Goal: Task Accomplishment & Management: Manage account settings

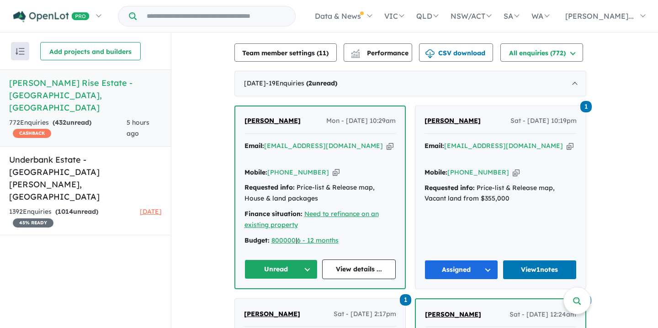
scroll to position [332, 0]
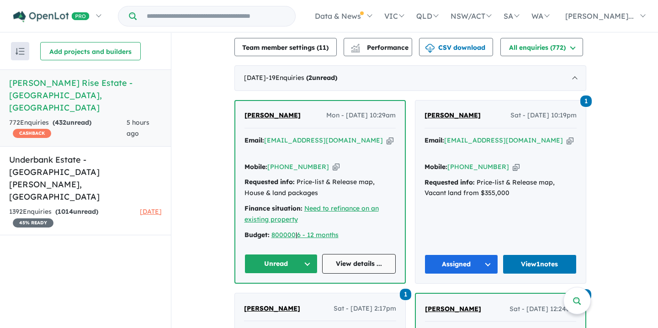
click at [360, 254] on link "View details ..." at bounding box center [359, 264] width 74 height 20
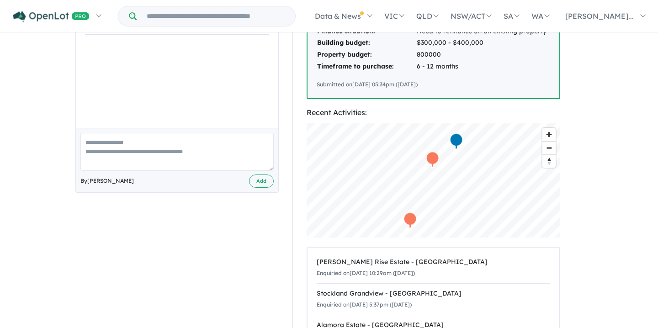
scroll to position [226, 0]
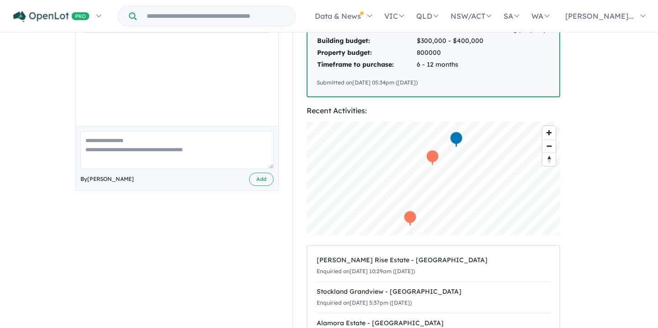
click at [85, 139] on textarea at bounding box center [176, 150] width 193 height 38
paste textarea "**********"
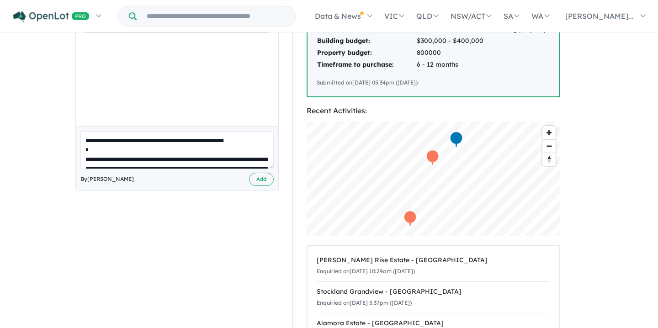
scroll to position [330, 0]
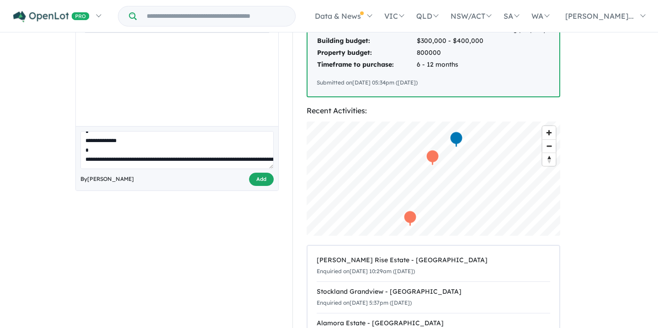
type textarea "**********"
click at [260, 180] on button "Add" at bounding box center [261, 179] width 25 height 13
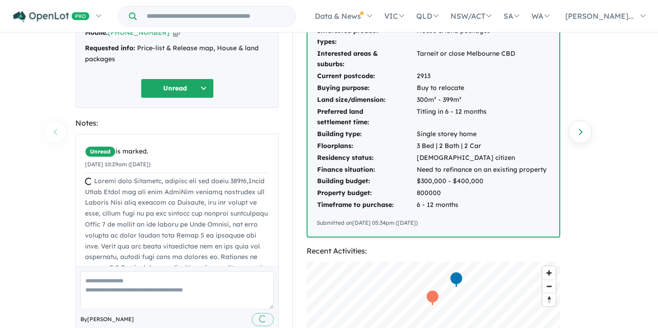
scroll to position [0, 0]
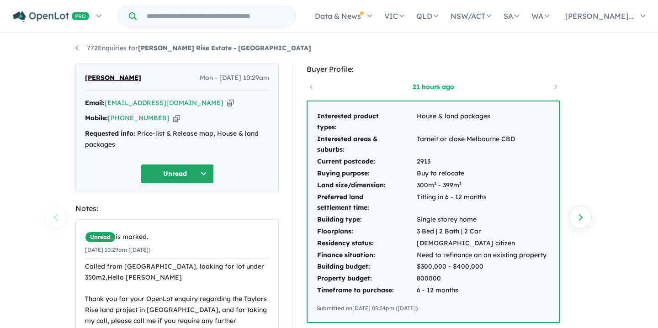
click at [203, 172] on button "Unread" at bounding box center [177, 174] width 73 height 20
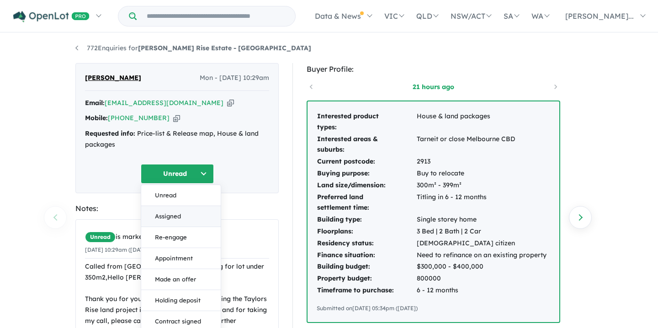
click at [160, 217] on button "Assigned" at bounding box center [180, 216] width 79 height 21
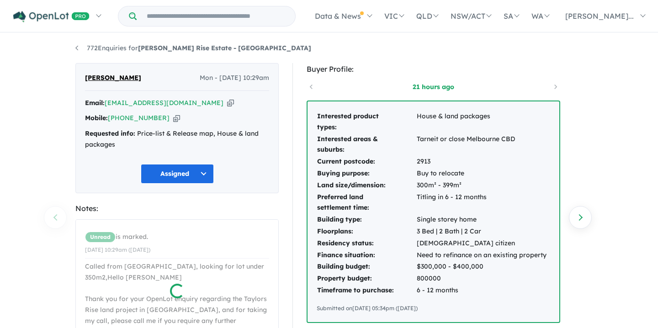
scroll to position [370, 0]
